Goal: Transaction & Acquisition: Purchase product/service

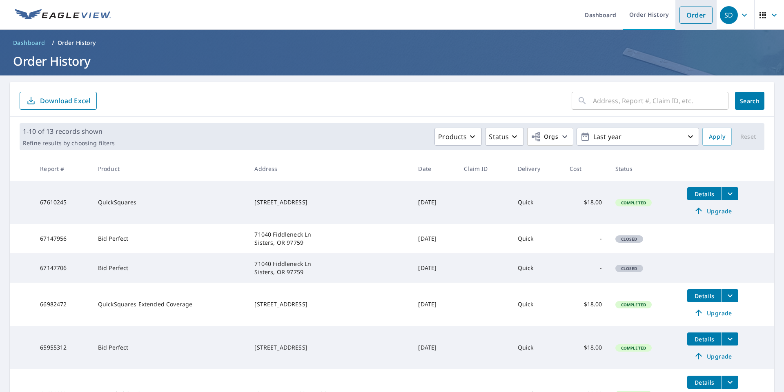
click at [692, 20] on link "Order" at bounding box center [696, 15] width 33 height 17
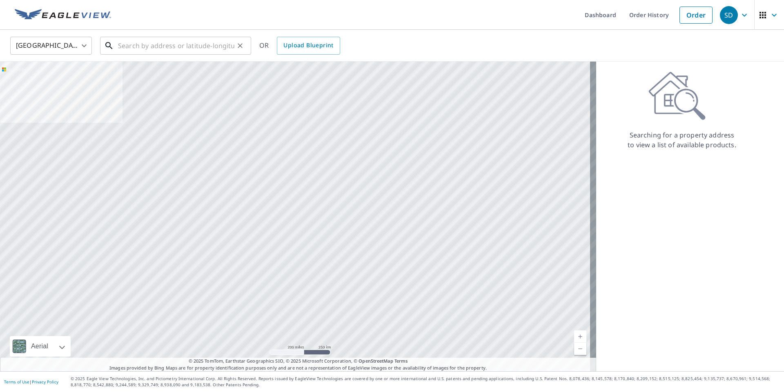
click at [192, 45] on input "text" at bounding box center [176, 45] width 116 height 23
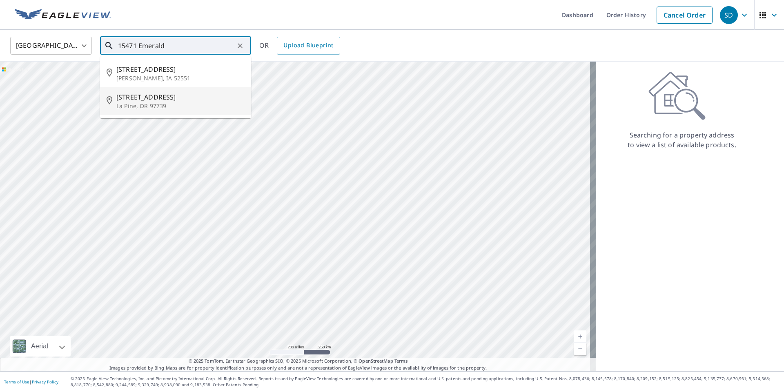
click at [162, 99] on span "[STREET_ADDRESS]" at bounding box center [180, 97] width 128 height 10
type input "[STREET_ADDRESS][PERSON_NAME]"
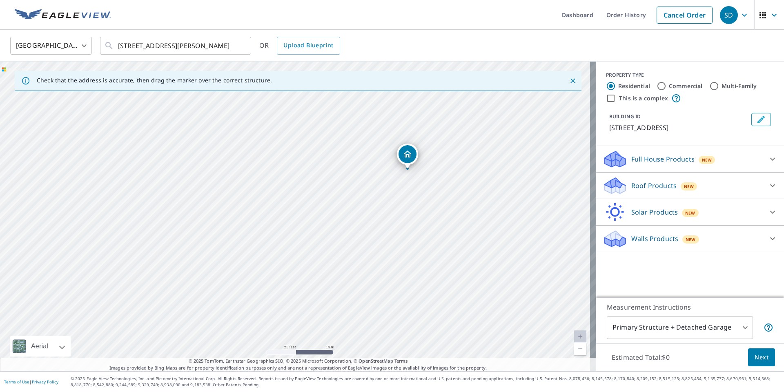
drag, startPoint x: 314, startPoint y: 215, endPoint x: 290, endPoint y: 187, distance: 36.6
click at [290, 187] on div "[STREET_ADDRESS][PERSON_NAME]" at bounding box center [298, 217] width 596 height 310
drag, startPoint x: 447, startPoint y: 173, endPoint x: 406, endPoint y: 256, distance: 92.2
click at [406, 256] on div "[STREET_ADDRESS][PERSON_NAME]" at bounding box center [298, 217] width 596 height 310
click at [398, 188] on div "[STREET_ADDRESS][PERSON_NAME]" at bounding box center [298, 217] width 596 height 310
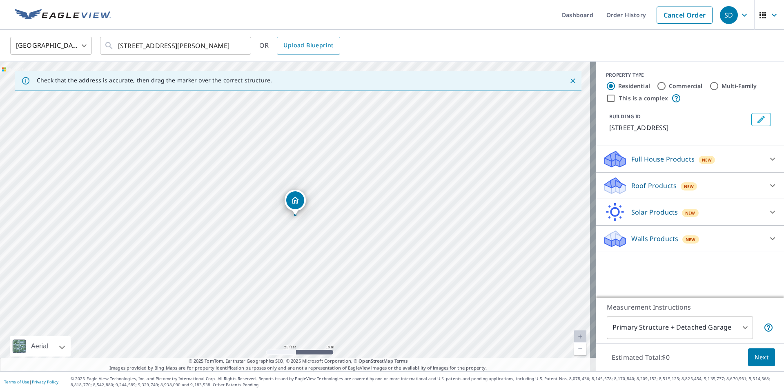
click at [289, 211] on div "[STREET_ADDRESS][PERSON_NAME]" at bounding box center [295, 202] width 21 height 25
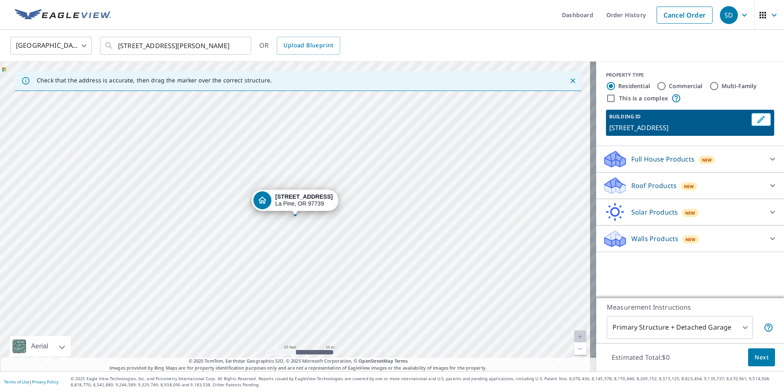
click at [768, 189] on icon at bounding box center [773, 186] width 10 height 10
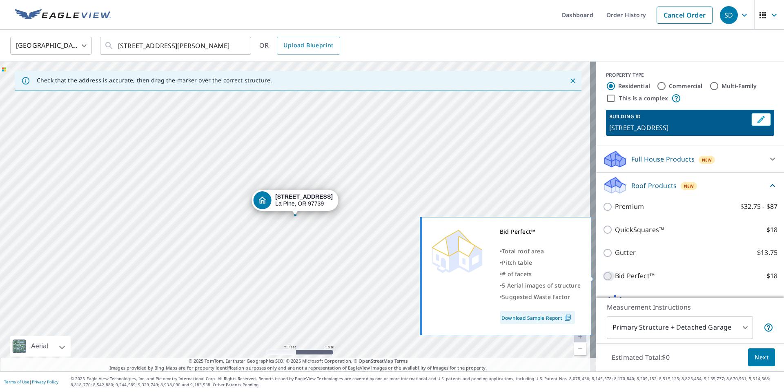
click at [604, 277] on input "Bid Perfect™ $18" at bounding box center [609, 277] width 12 height 10
checkbox input "true"
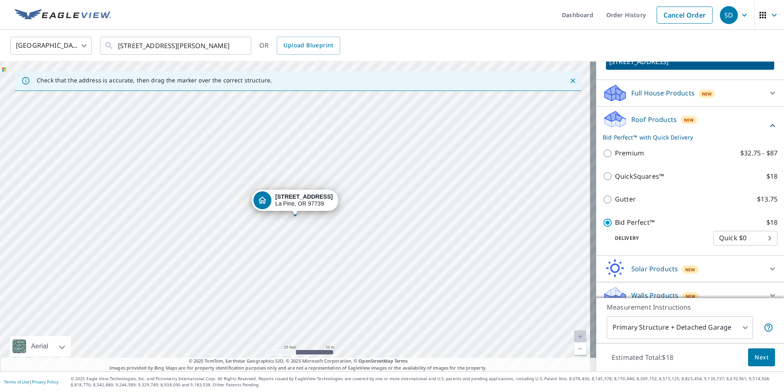
scroll to position [77, 0]
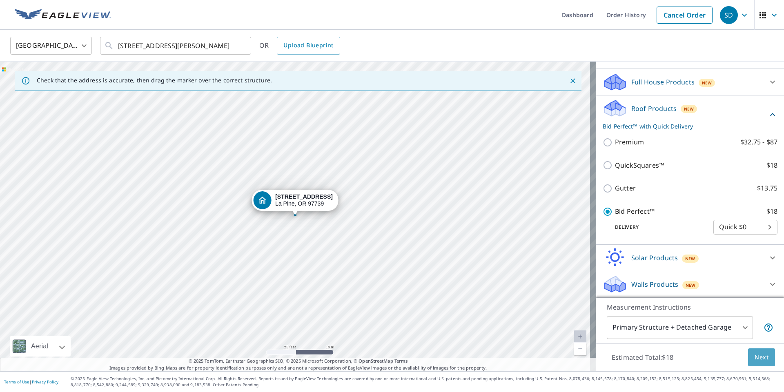
click at [755, 354] on span "Next" at bounding box center [762, 358] width 14 height 10
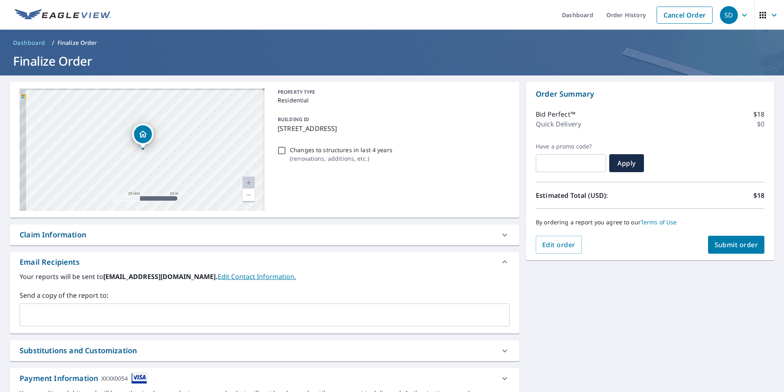
drag, startPoint x: 123, startPoint y: 134, endPoint x: 236, endPoint y: 199, distance: 130.1
click at [235, 200] on div "[STREET_ADDRESS][PERSON_NAME]" at bounding box center [142, 150] width 245 height 123
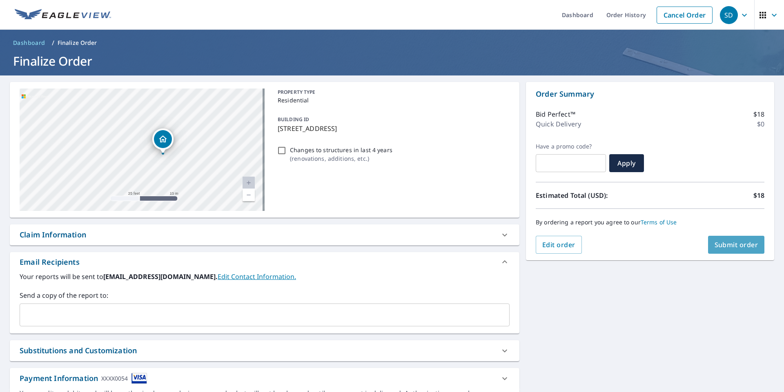
click at [720, 245] on span "Submit order" at bounding box center [737, 245] width 44 height 9
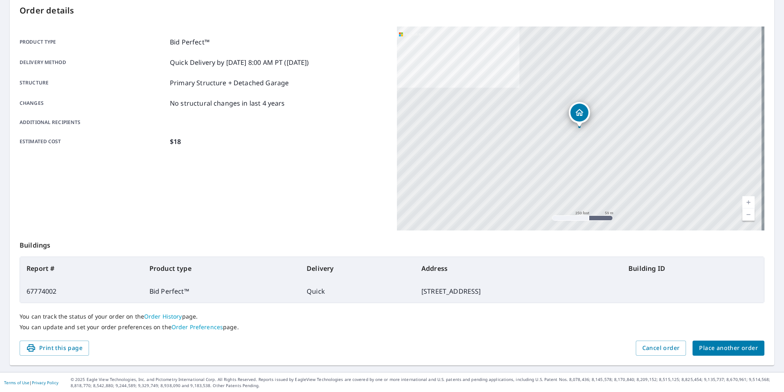
scroll to position [88, 0]
click at [56, 351] on span "Print this page" at bounding box center [54, 348] width 56 height 10
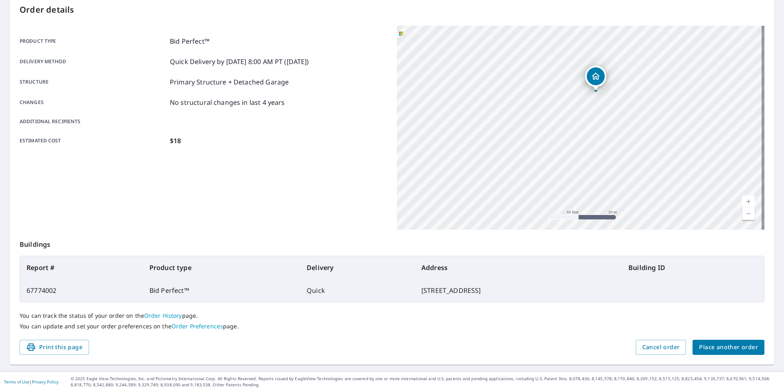
drag, startPoint x: 606, startPoint y: 181, endPoint x: 600, endPoint y: 224, distance: 43.7
click at [600, 224] on div "[STREET_ADDRESS][PERSON_NAME]" at bounding box center [581, 128] width 368 height 204
drag, startPoint x: 617, startPoint y: 117, endPoint x: 617, endPoint y: 228, distance: 111.1
click at [617, 228] on div "[STREET_ADDRESS][PERSON_NAME]" at bounding box center [581, 128] width 368 height 204
click at [742, 200] on link "Current Level 20, Zoom In Disabled" at bounding box center [748, 202] width 12 height 12
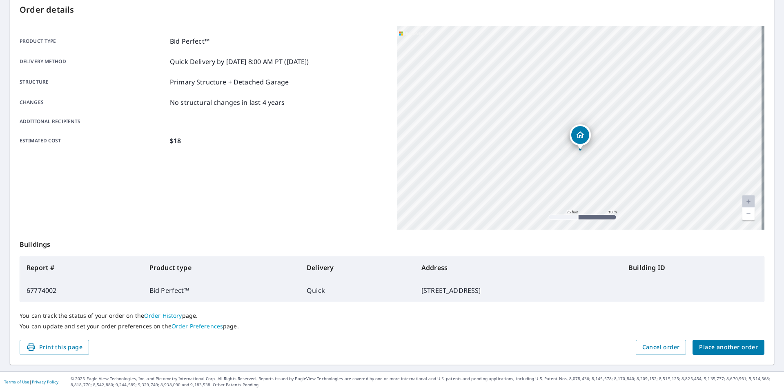
click at [742, 200] on link "Current Level 20, Zoom In Disabled" at bounding box center [748, 202] width 12 height 12
click at [602, 218] on div "[STREET_ADDRESS][PERSON_NAME]" at bounding box center [581, 128] width 368 height 204
click at [603, 218] on div "[STREET_ADDRESS][PERSON_NAME]" at bounding box center [581, 128] width 368 height 204
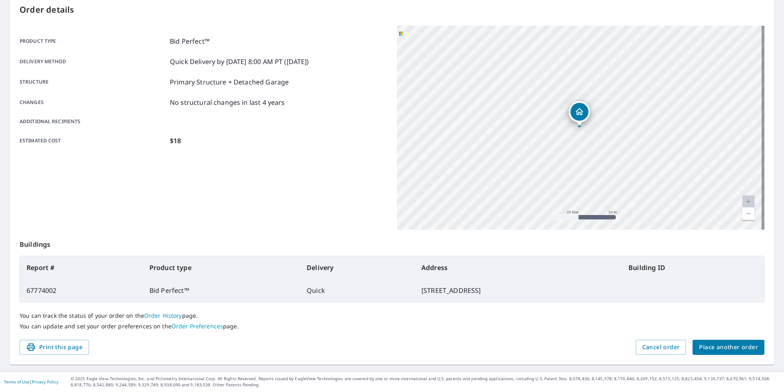
click at [603, 218] on div "[STREET_ADDRESS][PERSON_NAME]" at bounding box center [581, 128] width 368 height 204
click at [742, 201] on link "Current Level 20, Zoom In Disabled" at bounding box center [748, 202] width 12 height 12
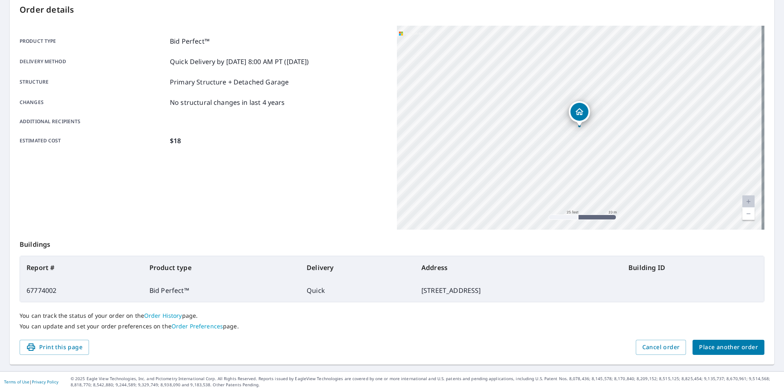
click at [742, 201] on link "Current Level 20, Zoom In Disabled" at bounding box center [748, 202] width 12 height 12
